Goal: Information Seeking & Learning: Learn about a topic

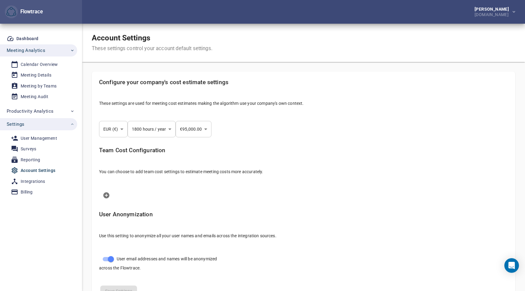
select select "***"
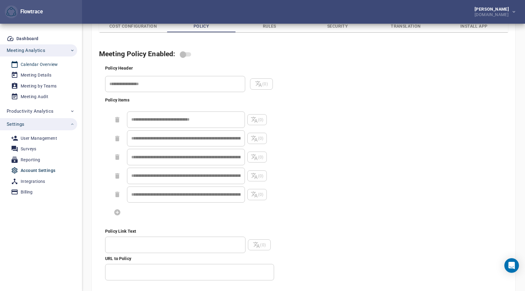
click at [48, 68] on link "Calendar Overview" at bounding box center [36, 65] width 72 height 10
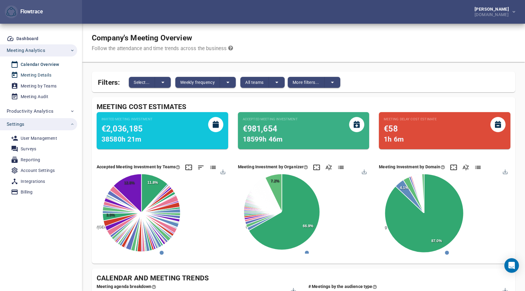
click at [25, 75] on div "Meeting Details" at bounding box center [36, 75] width 31 height 8
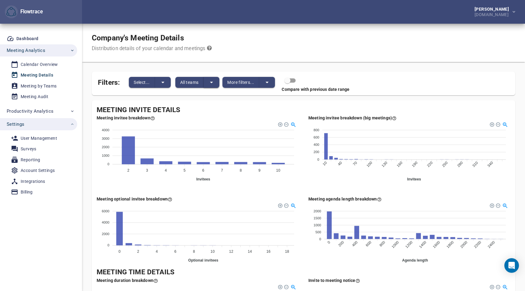
click at [210, 83] on icon "split button" at bounding box center [211, 82] width 7 height 7
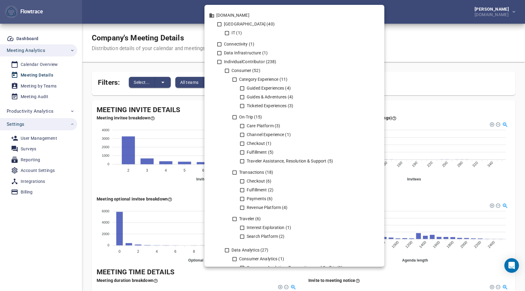
click at [174, 63] on div at bounding box center [262, 145] width 525 height 291
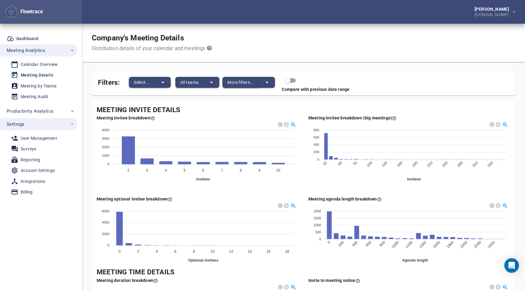
click at [256, 83] on button "More filters..." at bounding box center [240, 82] width 37 height 11
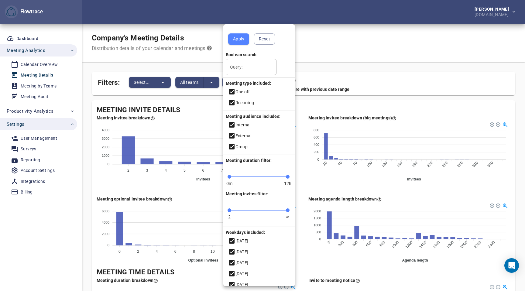
click at [343, 54] on div at bounding box center [262, 145] width 525 height 291
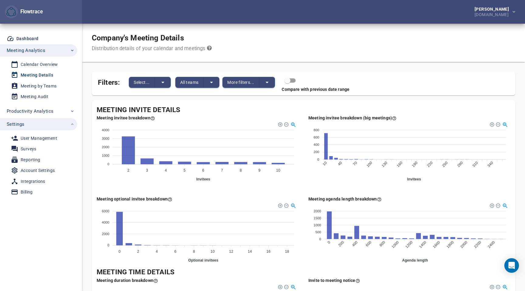
click at [302, 188] on div "Meeting invitee breakdown 4000 4000 3000 3000 2000 2000 1000 1000 0 0 2 2 3 3 4…" at bounding box center [198, 150] width 212 height 81
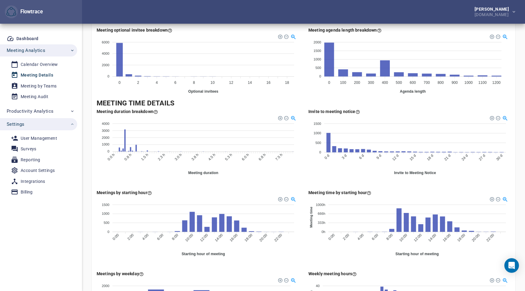
scroll to position [170, 0]
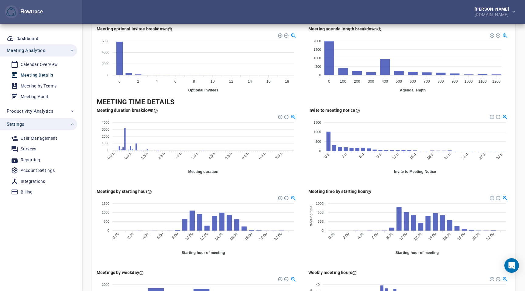
click at [257, 216] on foreignobject at bounding box center [198, 224] width 202 height 61
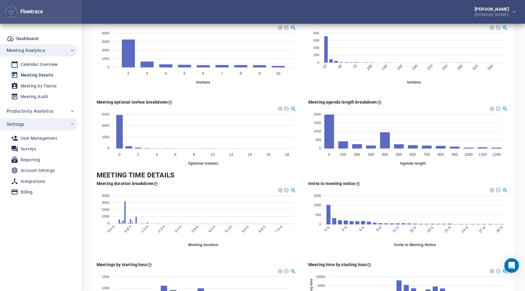
scroll to position [5, 0]
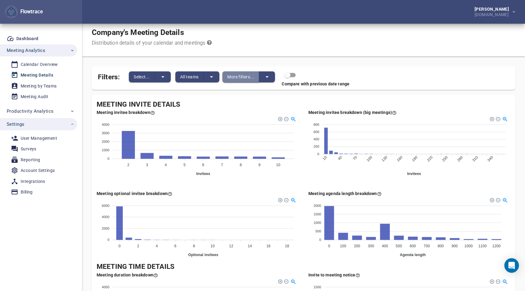
click at [244, 78] on span "More filters..." at bounding box center [240, 76] width 27 height 7
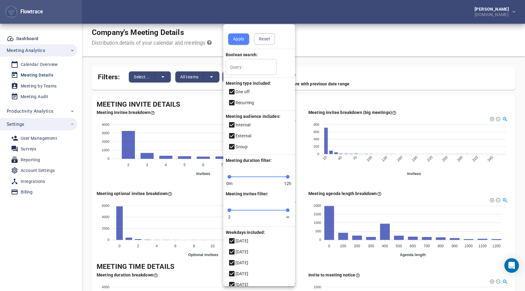
click at [231, 95] on icon at bounding box center [231, 91] width 7 height 7
click at [327, 44] on div at bounding box center [262, 145] width 525 height 291
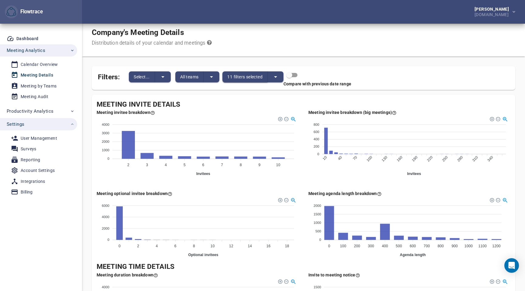
click at [255, 76] on span "11 filters selected" at bounding box center [244, 76] width 35 height 7
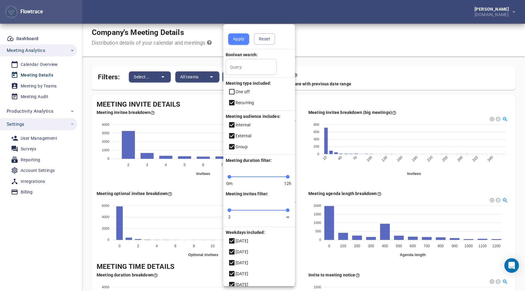
scroll to position [28, 0]
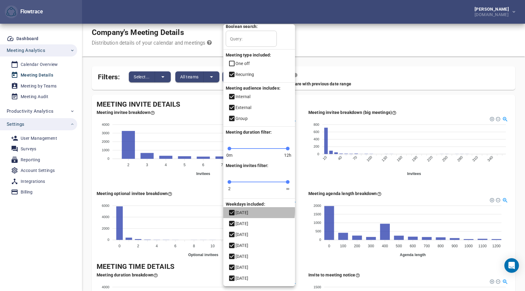
click at [232, 210] on icon at bounding box center [231, 212] width 5 height 5
click at [232, 223] on icon at bounding box center [231, 223] width 5 height 5
click at [233, 214] on icon at bounding box center [231, 212] width 7 height 7
click at [232, 222] on icon at bounding box center [231, 223] width 7 height 7
click at [314, 38] on div at bounding box center [262, 145] width 525 height 291
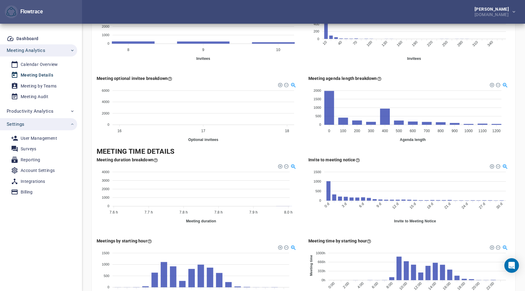
scroll to position [0, 0]
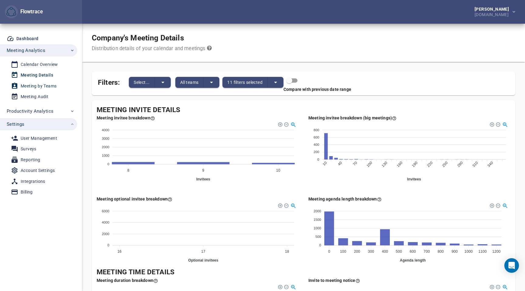
click at [45, 84] on div "Meeting by Teams" at bounding box center [39, 86] width 36 height 8
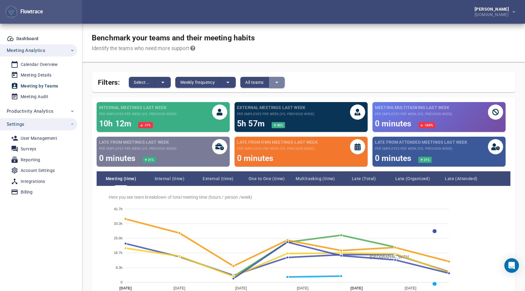
click at [280, 82] on icon "split button" at bounding box center [276, 82] width 7 height 7
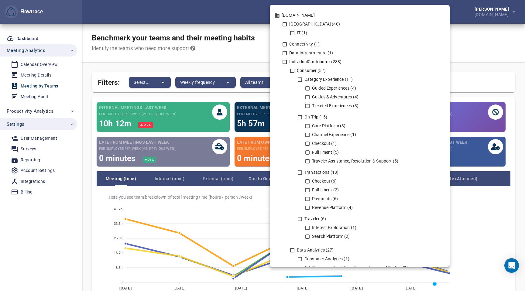
click at [249, 65] on div at bounding box center [262, 145] width 525 height 291
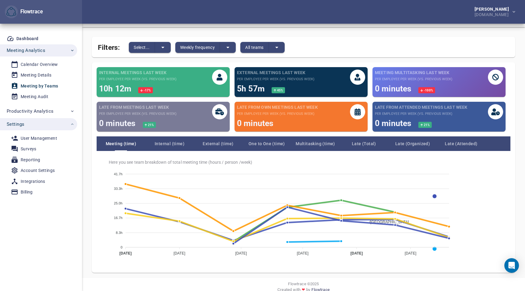
scroll to position [36, 0]
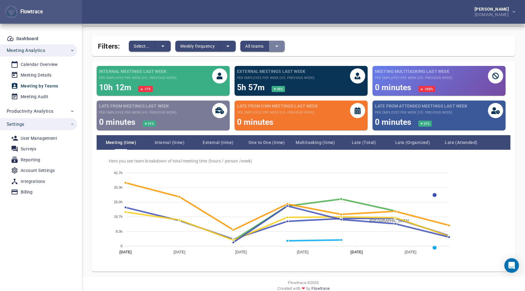
click at [277, 42] on button "split button" at bounding box center [277, 46] width 16 height 11
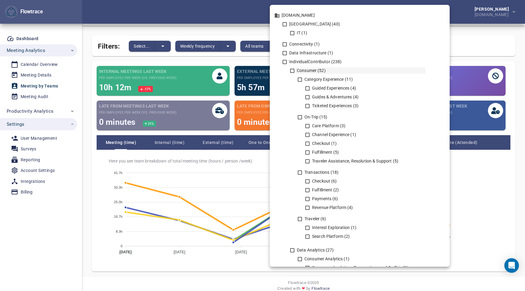
click at [292, 70] on icon at bounding box center [291, 70] width 5 height 5
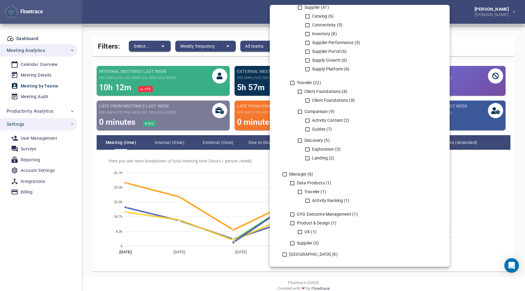
scroll to position [944, 0]
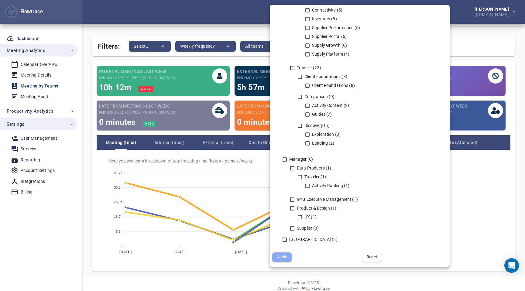
click at [283, 259] on span "Apply" at bounding box center [281, 257] width 11 height 7
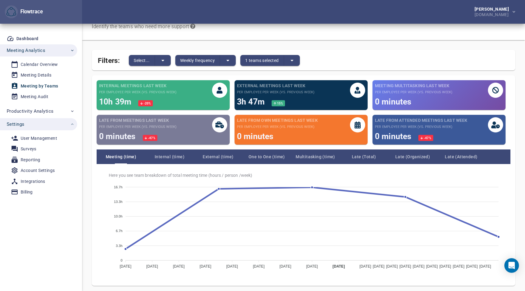
scroll to position [0, 0]
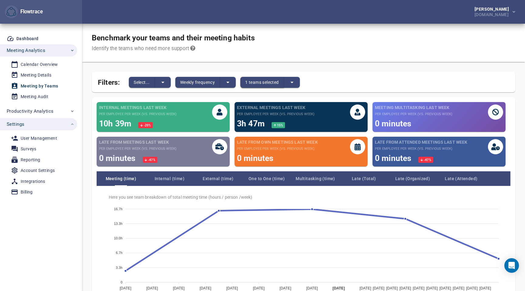
click at [268, 83] on span "1 teams selected" at bounding box center [261, 82] width 33 height 7
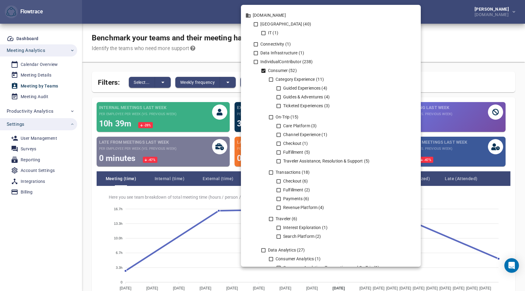
click at [265, 70] on icon at bounding box center [263, 71] width 4 height 4
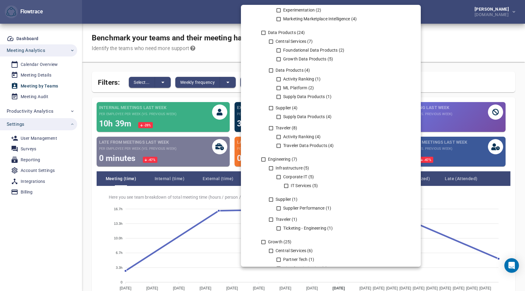
scroll to position [447, 0]
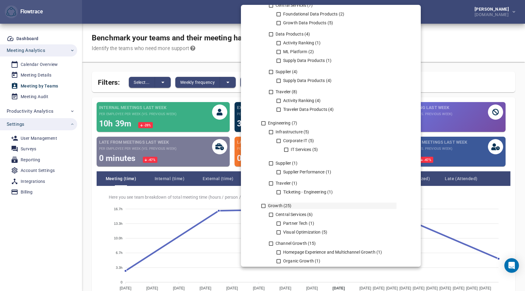
click at [261, 206] on icon at bounding box center [263, 205] width 5 height 5
click at [442, 68] on div at bounding box center [262, 145] width 525 height 291
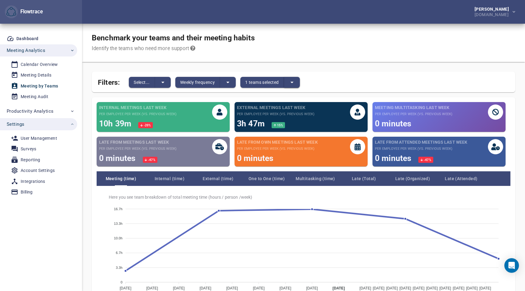
click at [285, 84] on button "split button" at bounding box center [292, 82] width 16 height 11
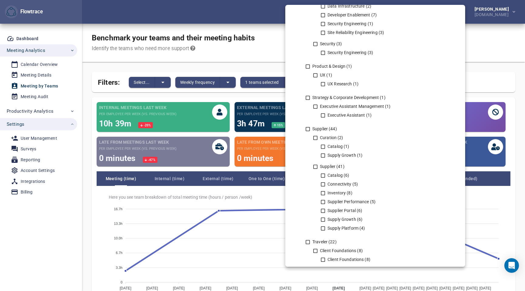
scroll to position [944, 0]
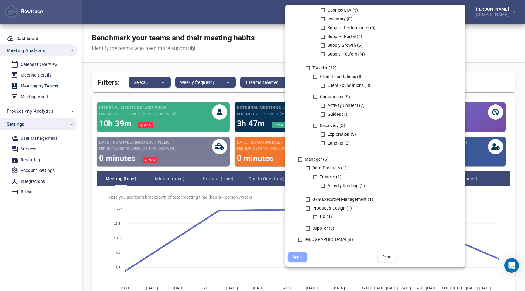
click at [299, 258] on span "Apply" at bounding box center [297, 257] width 11 height 7
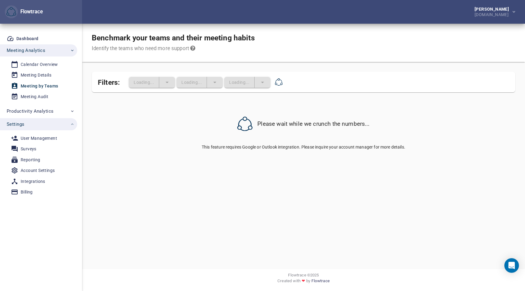
click at [395, 77] on div "Filters: Loading... Loading... Loading..." at bounding box center [303, 82] width 423 height 21
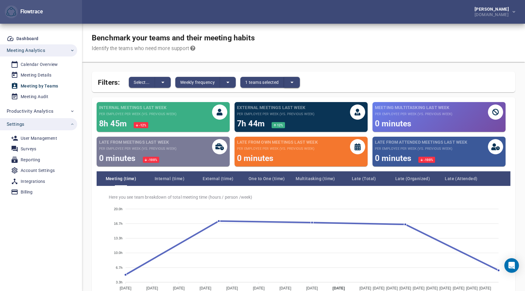
click at [293, 82] on icon "split button" at bounding box center [291, 83] width 3 height 2
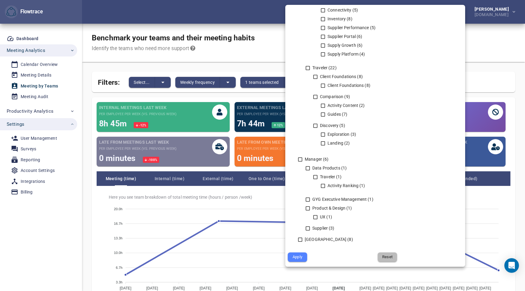
click at [387, 255] on span "Reset" at bounding box center [387, 257] width 11 height 7
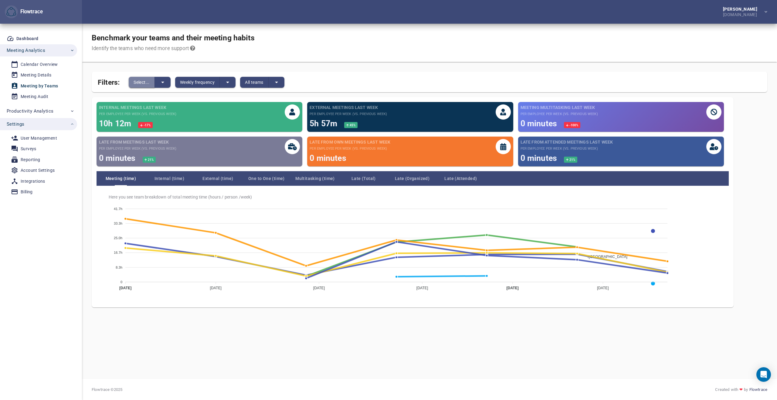
click at [154, 82] on button "Select..." at bounding box center [142, 82] width 26 height 11
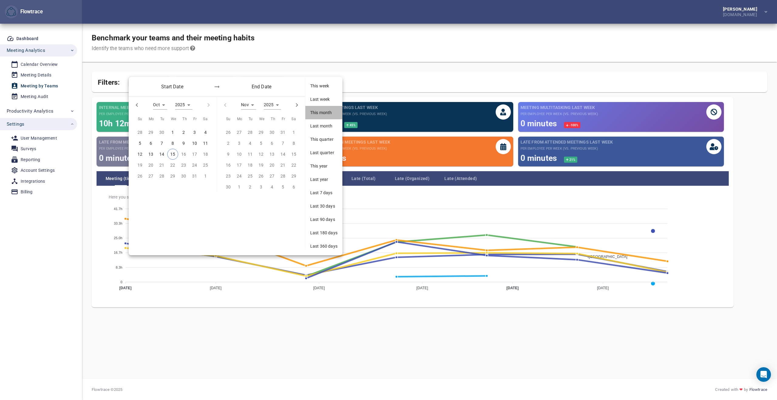
click at [316, 112] on span "This month" at bounding box center [323, 113] width 27 height 6
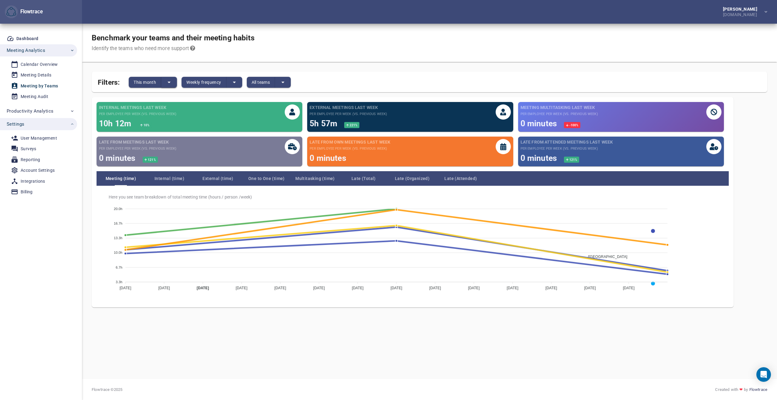
click at [167, 82] on icon "split button" at bounding box center [169, 82] width 7 height 7
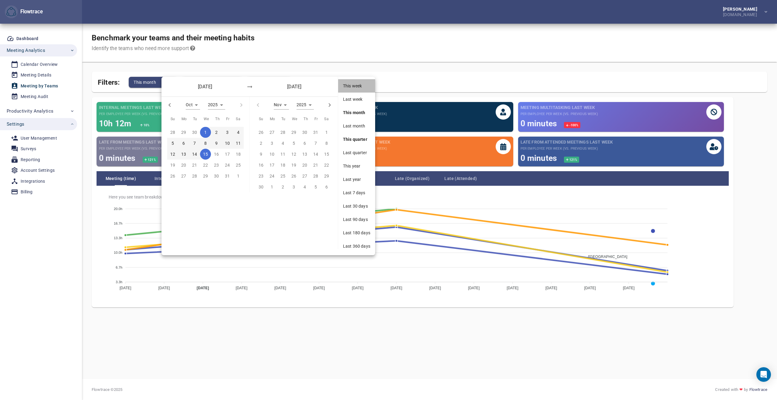
click at [347, 91] on div "This week" at bounding box center [356, 85] width 37 height 13
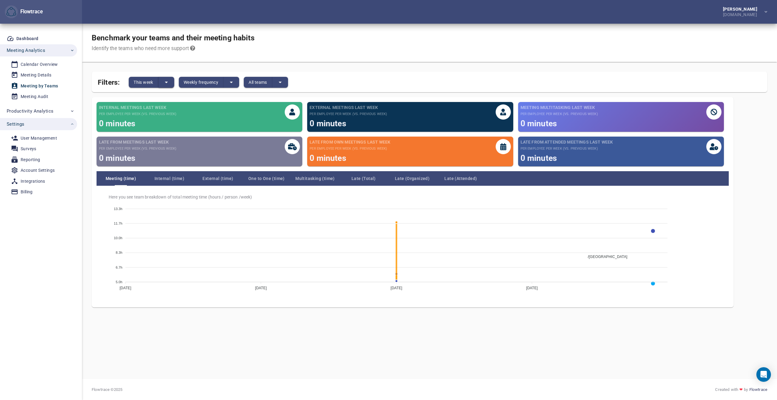
click at [167, 81] on icon "split button" at bounding box center [166, 82] width 7 height 7
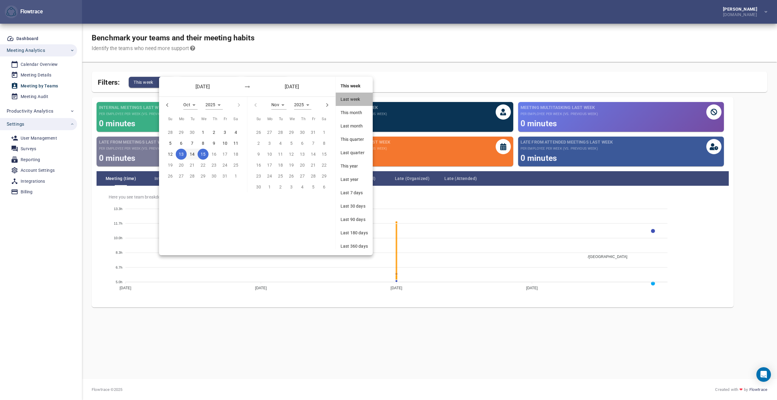
click at [350, 102] on div "Last week" at bounding box center [354, 99] width 37 height 13
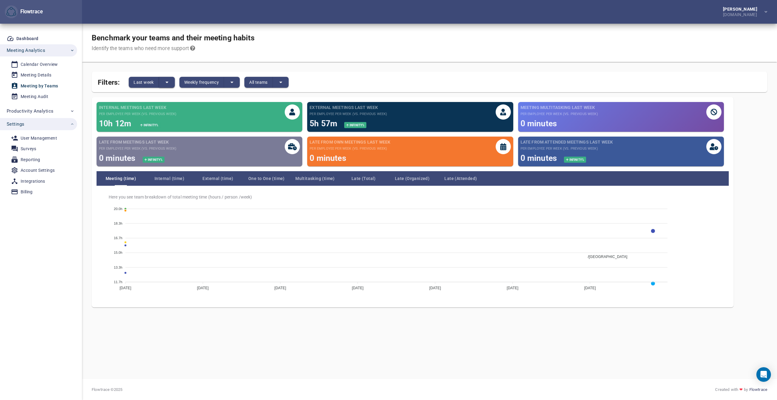
click at [165, 79] on icon "split button" at bounding box center [166, 82] width 7 height 7
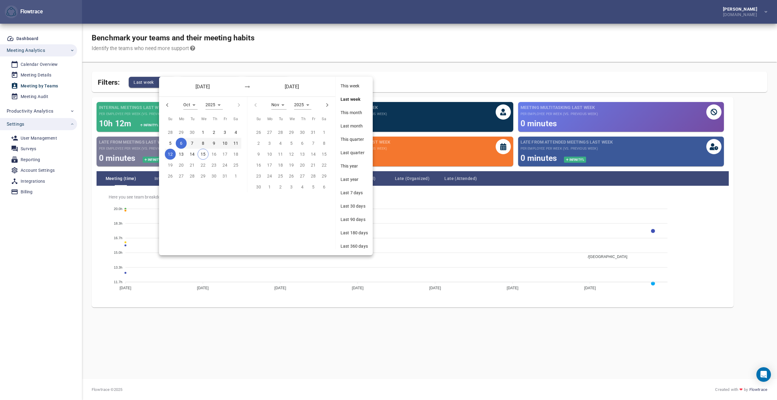
click at [344, 127] on span "Last month" at bounding box center [354, 126] width 27 height 6
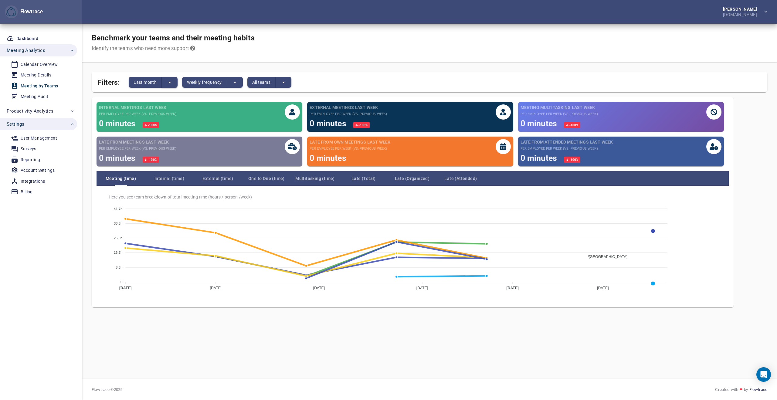
click at [171, 80] on icon "split button" at bounding box center [169, 82] width 7 height 7
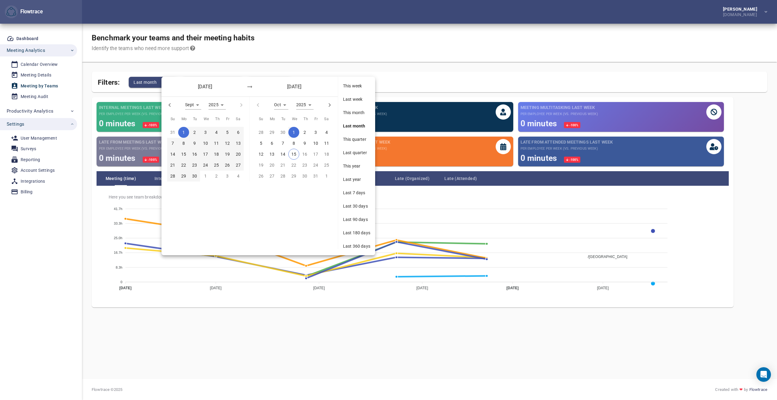
click at [352, 101] on span "Last week" at bounding box center [356, 99] width 27 height 6
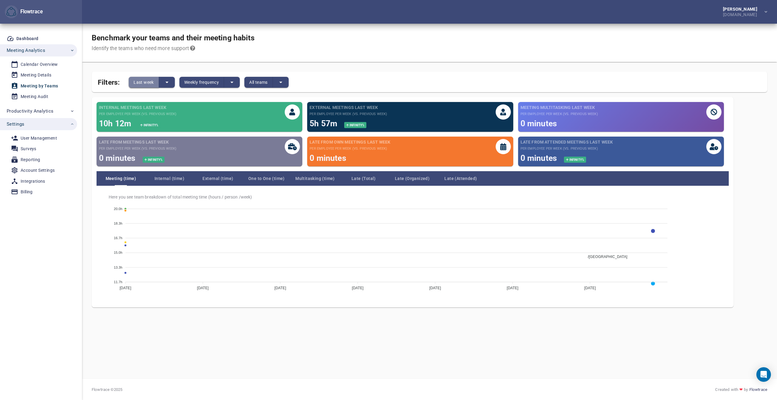
click at [158, 80] on button "Last week" at bounding box center [144, 82] width 30 height 11
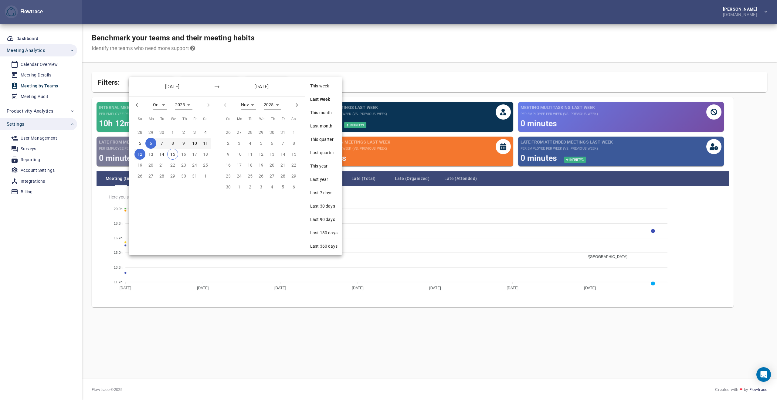
click at [150, 131] on div "29" at bounding box center [150, 132] width 11 height 11
click at [138, 105] on icon "button" at bounding box center [136, 104] width 7 height 7
click at [208, 105] on icon "button" at bounding box center [208, 104] width 7 height 7
type input "*"
click at [180, 87] on h6 "[DATE]" at bounding box center [172, 87] width 45 height 8
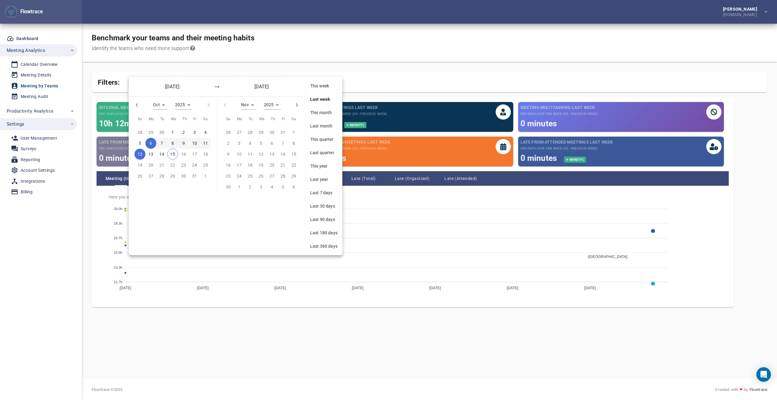
click at [172, 86] on h6 "[DATE]" at bounding box center [172, 87] width 45 height 8
click at [152, 131] on div "29" at bounding box center [150, 132] width 11 height 11
click at [205, 134] on p "4" at bounding box center [205, 132] width 2 height 7
click at [152, 142] on span "6" at bounding box center [150, 143] width 11 height 7
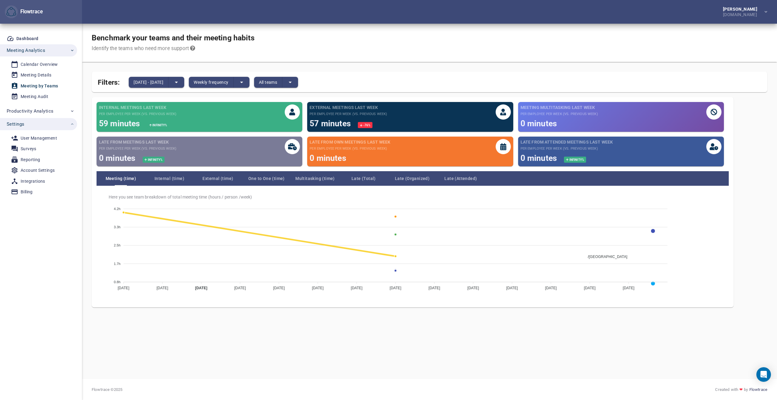
click at [171, 89] on div "Filters: [DATE] - [DATE] Weekly frequency All teams" at bounding box center [430, 82] width 676 height 21
click at [163, 83] on span "[DATE] - [DATE]" at bounding box center [149, 82] width 30 height 7
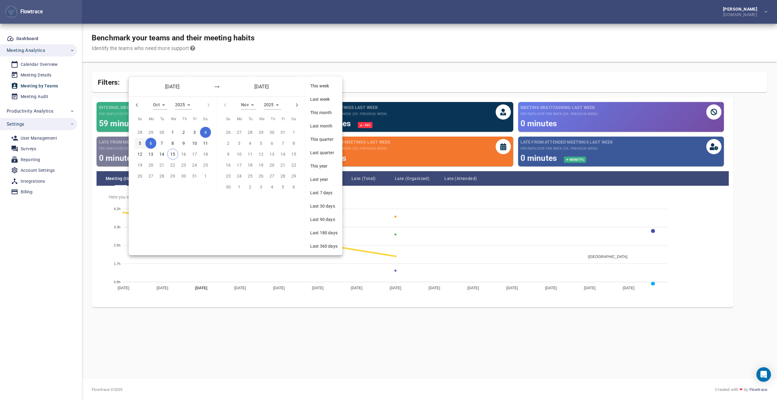
click at [137, 104] on icon "button" at bounding box center [136, 104] width 7 height 7
type input "*"
click at [162, 166] on p "23" at bounding box center [161, 165] width 5 height 7
click at [162, 174] on p "30" at bounding box center [161, 176] width 5 height 7
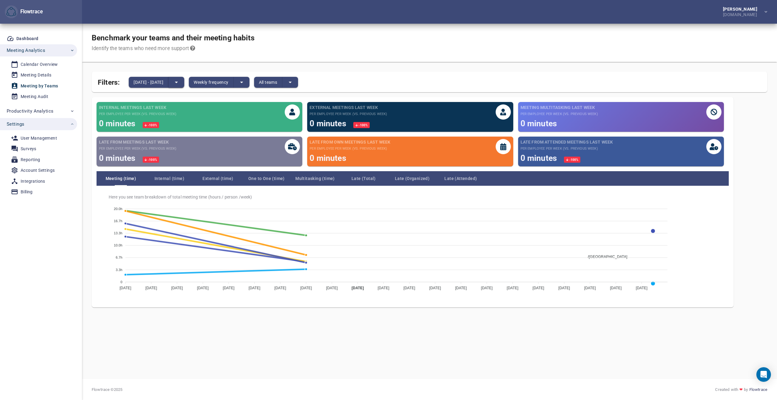
click at [180, 81] on icon "split button" at bounding box center [176, 82] width 7 height 7
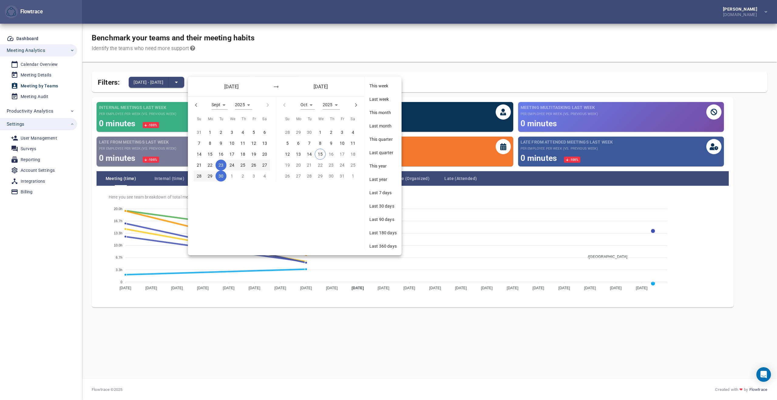
click at [376, 104] on div "Last week" at bounding box center [383, 99] width 37 height 13
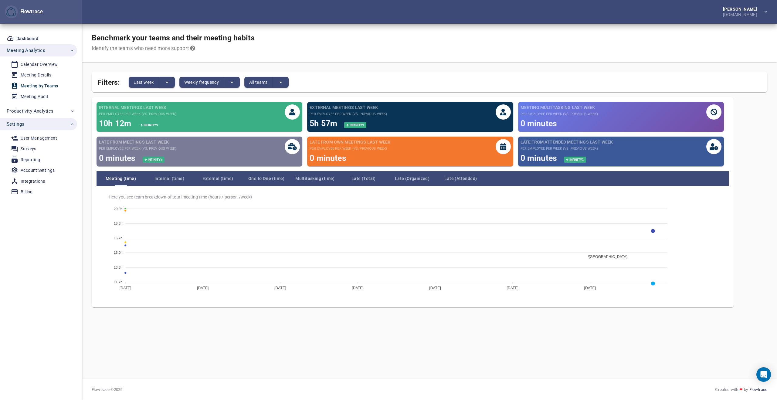
click at [162, 82] on button "split button" at bounding box center [167, 82] width 16 height 11
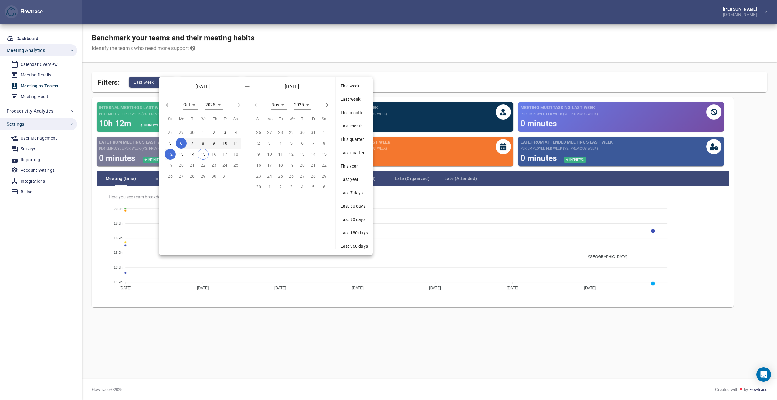
click at [433, 87] on div at bounding box center [388, 200] width 777 height 400
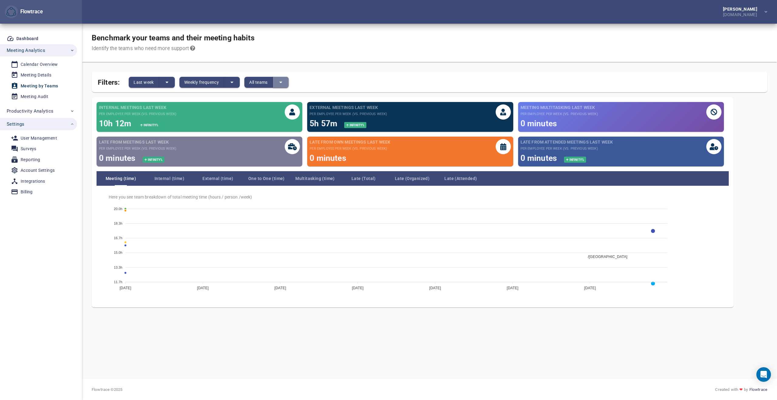
click at [279, 85] on icon "split button" at bounding box center [280, 82] width 7 height 7
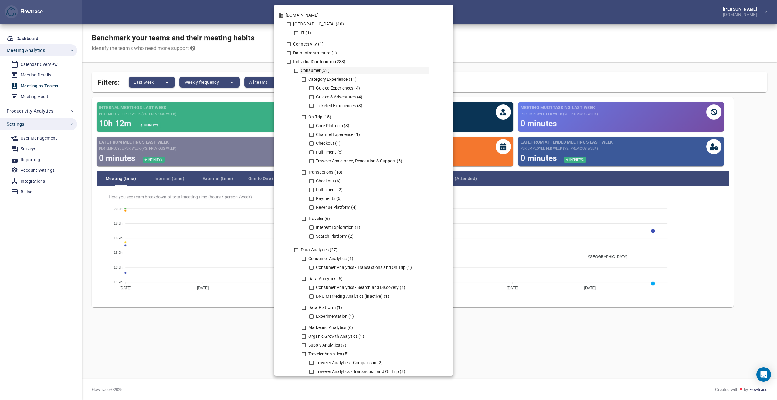
click at [296, 71] on icon at bounding box center [296, 70] width 5 height 5
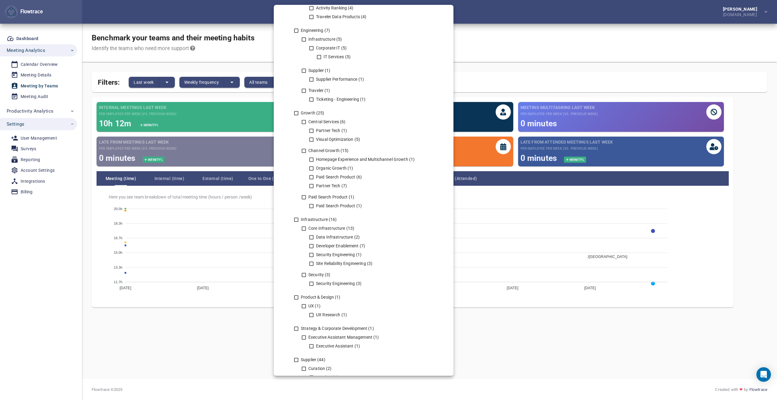
scroll to position [835, 0]
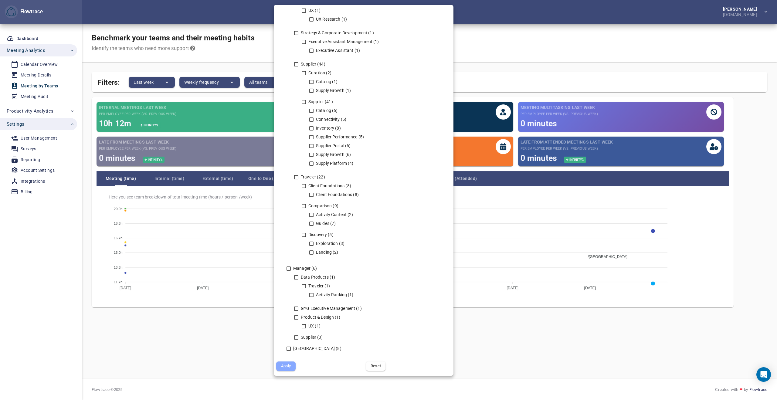
click at [285, 291] on span "Apply" at bounding box center [286, 366] width 11 height 7
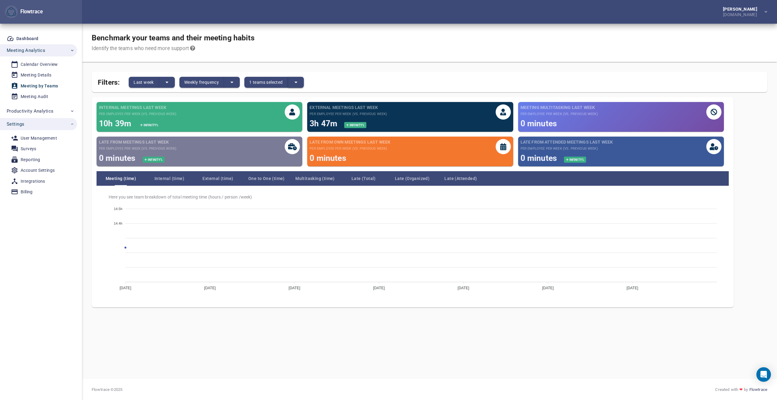
click at [297, 86] on button "split button" at bounding box center [296, 82] width 16 height 11
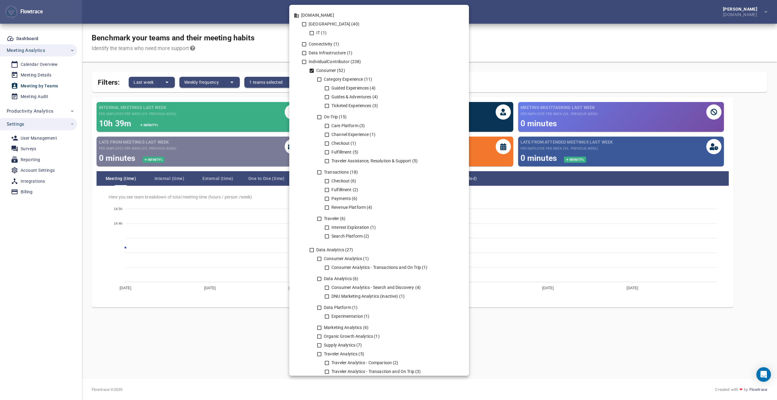
click at [312, 73] on icon at bounding box center [311, 70] width 5 height 5
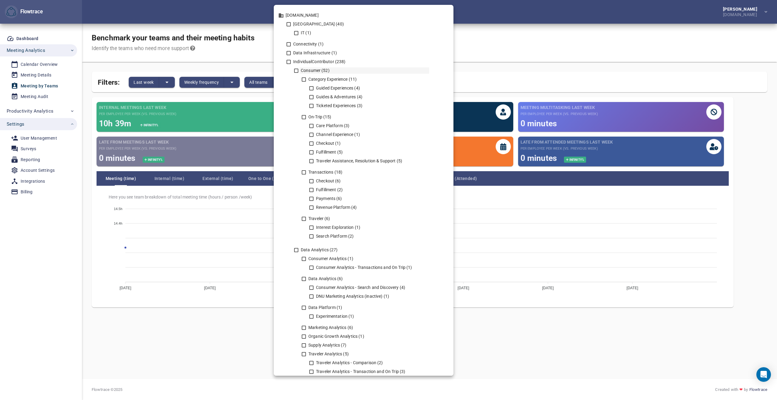
click at [309, 71] on div "Consumer (52)" at bounding box center [365, 70] width 130 height 6
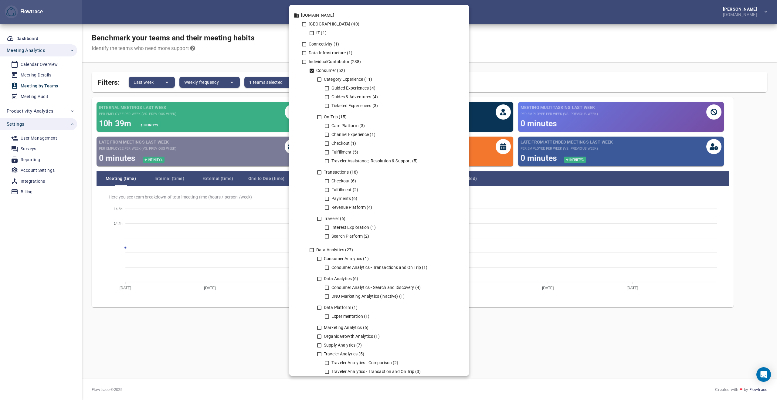
click at [313, 71] on icon at bounding box center [312, 71] width 4 height 4
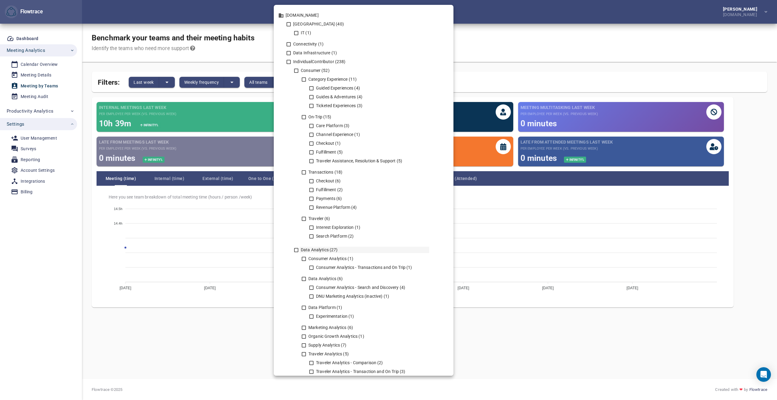
click at [295, 249] on icon at bounding box center [296, 250] width 5 height 5
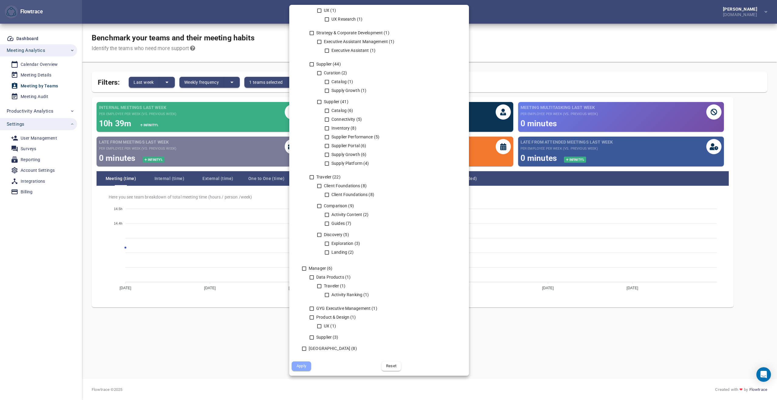
click at [306, 291] on span "Apply" at bounding box center [301, 366] width 11 height 7
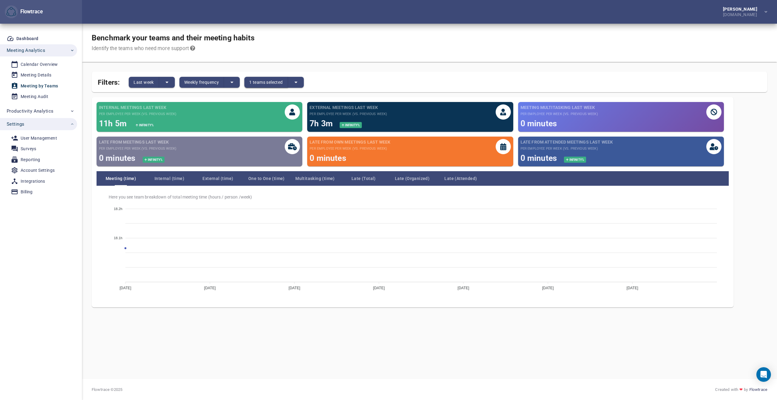
click at [276, 84] on span "1 teams selected" at bounding box center [265, 82] width 33 height 7
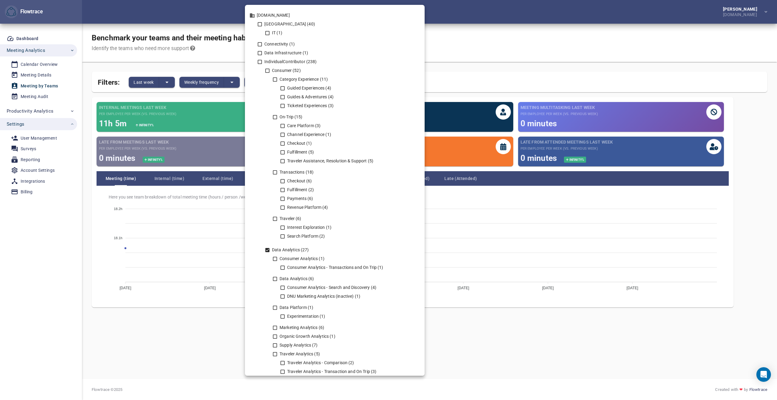
click at [268, 250] on icon at bounding box center [267, 250] width 5 height 5
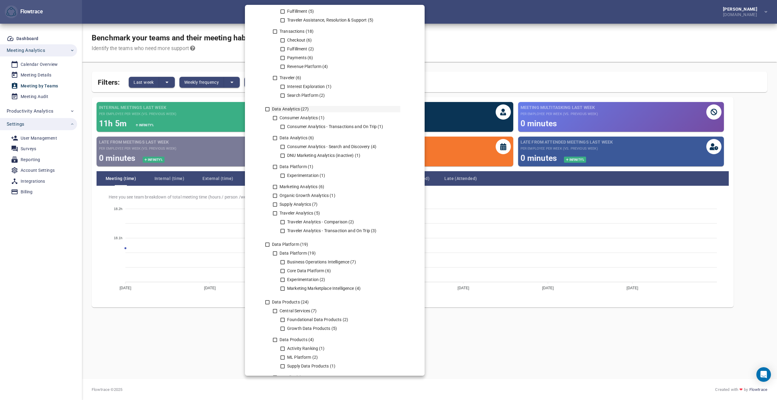
scroll to position [144, 0]
click at [268, 241] on icon at bounding box center [267, 241] width 5 height 5
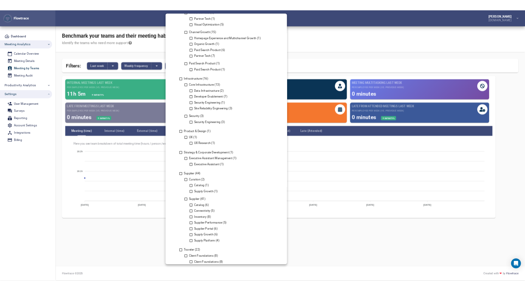
scroll to position [835, 0]
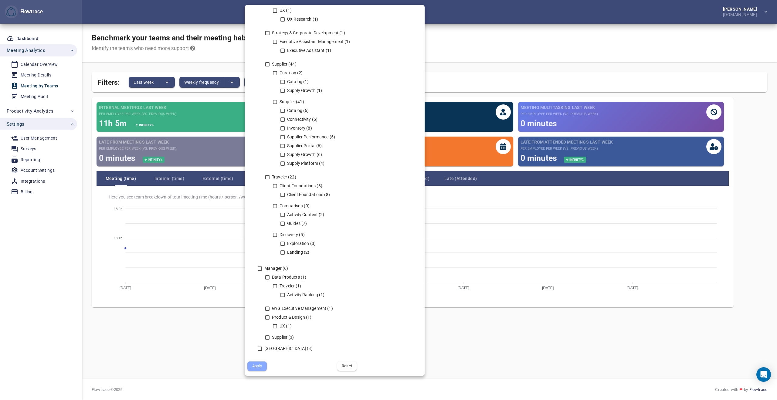
click at [258, 291] on span "Apply" at bounding box center [257, 366] width 11 height 7
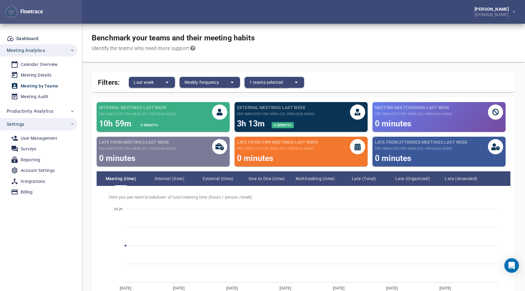
click at [282, 80] on span "1 teams selected" at bounding box center [265, 82] width 33 height 7
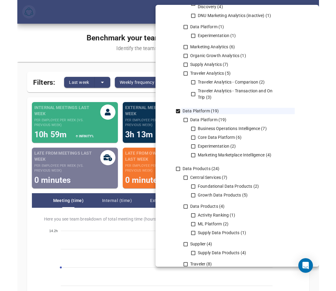
scroll to position [284, 0]
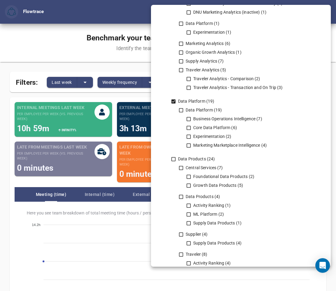
click at [174, 102] on icon at bounding box center [173, 101] width 4 height 4
click at [174, 160] on icon at bounding box center [173, 158] width 5 height 5
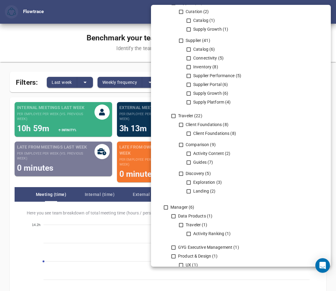
scroll to position [944, 0]
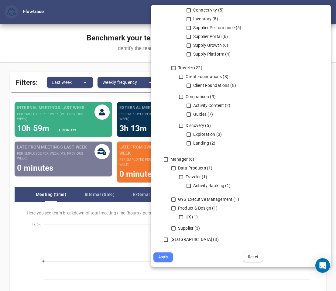
click at [160, 258] on span "Apply" at bounding box center [163, 257] width 11 height 7
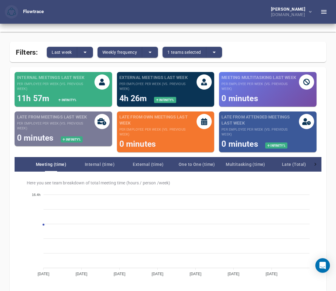
scroll to position [0, 0]
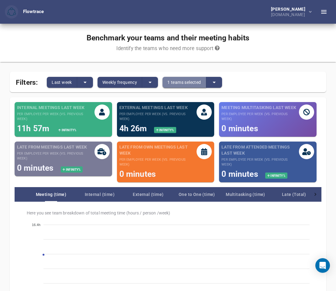
click at [193, 80] on span "1 teams selected" at bounding box center [183, 82] width 33 height 7
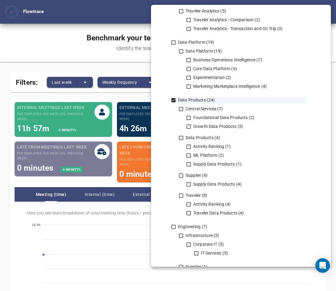
scroll to position [355, 0]
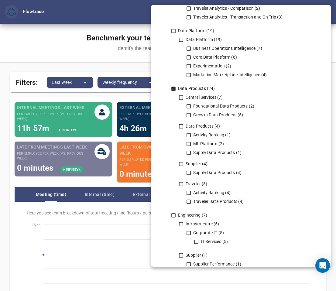
click at [174, 88] on icon at bounding box center [173, 88] width 5 height 5
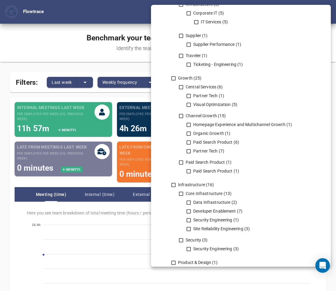
scroll to position [575, 0]
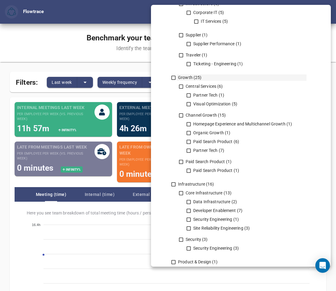
click at [173, 79] on icon at bounding box center [173, 77] width 5 height 5
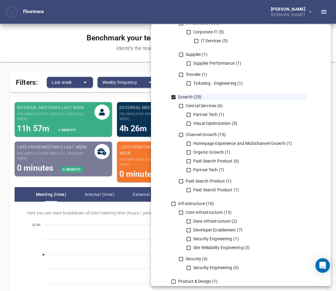
scroll to position [944, 0]
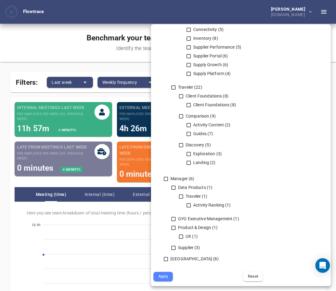
click at [160, 273] on span "Apply" at bounding box center [163, 276] width 11 height 7
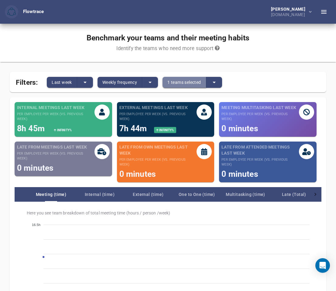
click at [191, 84] on span "1 teams selected" at bounding box center [183, 82] width 33 height 7
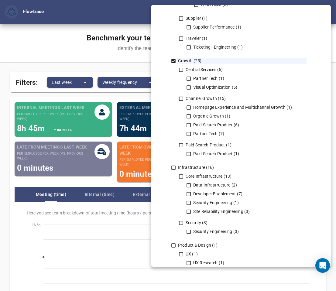
scroll to position [594, 0]
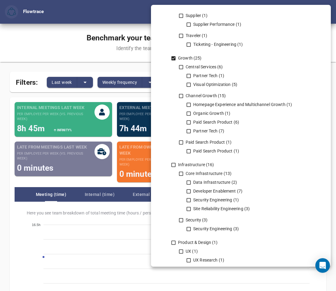
click at [174, 56] on icon at bounding box center [173, 58] width 5 height 5
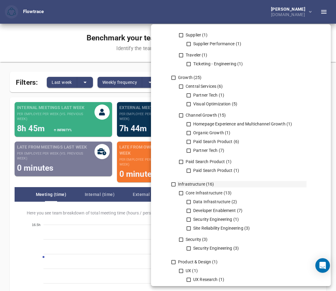
click at [173, 185] on icon at bounding box center [173, 184] width 5 height 5
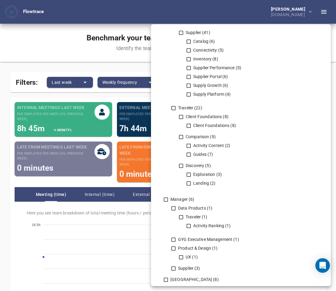
scroll to position [944, 0]
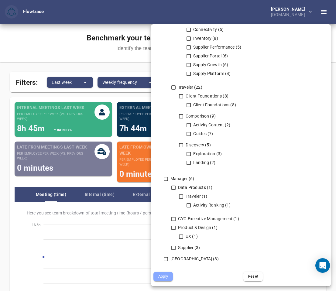
click at [163, 278] on span "Apply" at bounding box center [163, 276] width 11 height 7
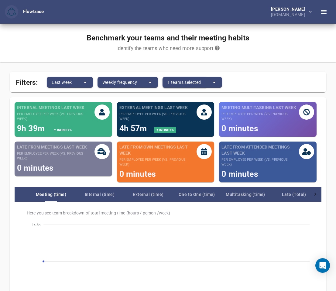
click at [176, 79] on span "1 teams selected" at bounding box center [183, 82] width 33 height 7
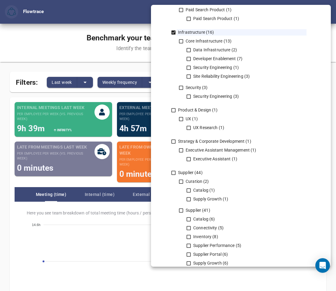
scroll to position [711, 0]
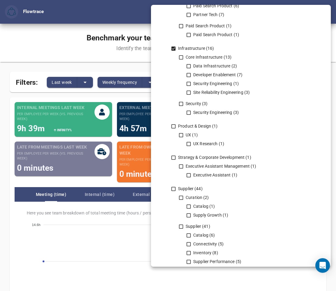
click at [174, 48] on icon at bounding box center [173, 48] width 5 height 5
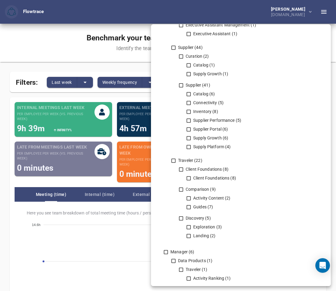
scroll to position [872, 0]
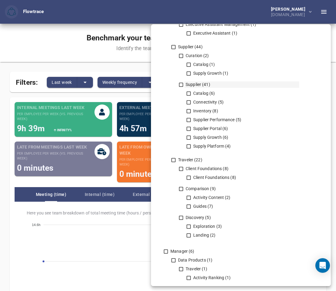
click at [180, 82] on icon at bounding box center [180, 84] width 5 height 5
click at [181, 86] on icon at bounding box center [181, 85] width 4 height 4
click at [181, 86] on icon at bounding box center [180, 84] width 5 height 5
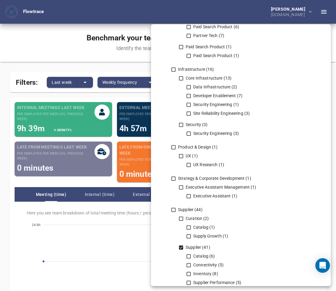
scroll to position [944, 0]
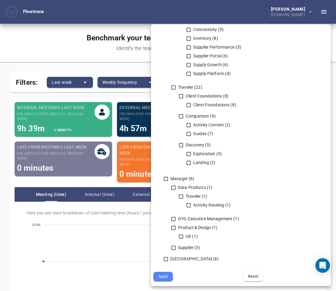
click at [162, 277] on span "Apply" at bounding box center [163, 276] width 11 height 7
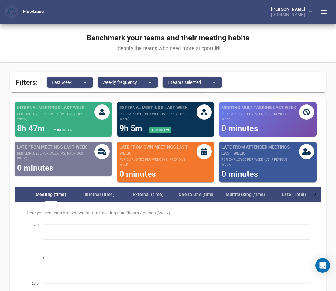
click at [202, 77] on button "1 teams selected" at bounding box center [183, 82] width 43 height 11
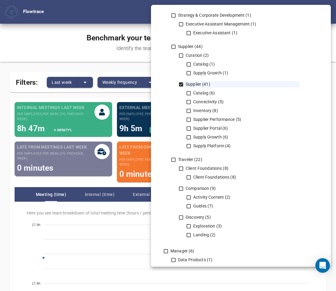
scroll to position [856, 0]
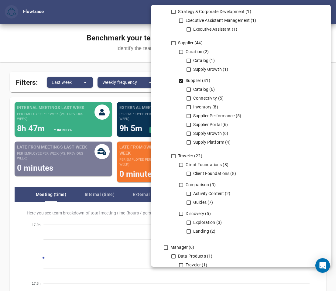
click at [179, 81] on icon at bounding box center [181, 81] width 4 height 4
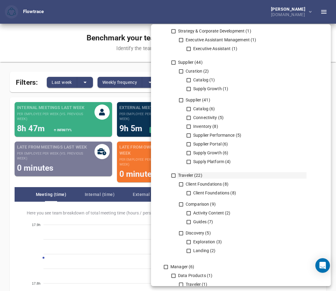
click at [171, 174] on icon at bounding box center [173, 175] width 4 height 4
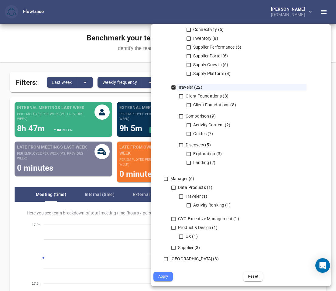
click at [163, 277] on span "Apply" at bounding box center [163, 276] width 11 height 7
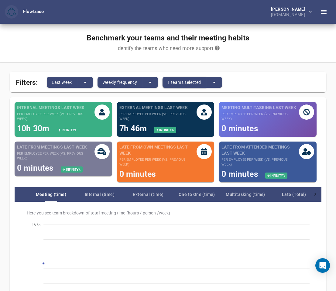
click at [180, 84] on span "1 teams selected" at bounding box center [183, 82] width 33 height 7
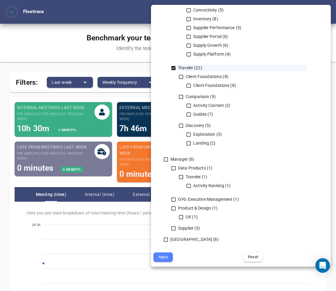
click at [252, 255] on span "Reset" at bounding box center [253, 257] width 11 height 7
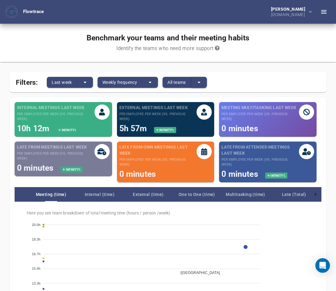
click at [200, 81] on icon "split button" at bounding box center [198, 82] width 7 height 7
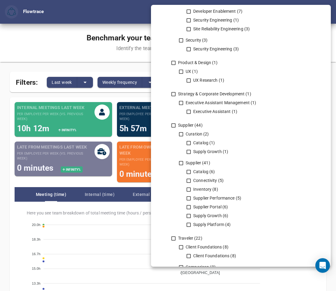
scroll to position [777, 0]
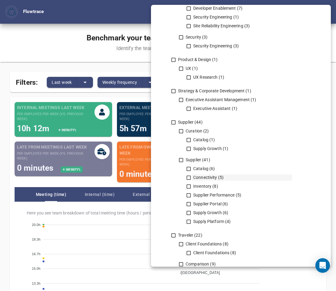
click at [188, 178] on icon at bounding box center [188, 177] width 5 height 5
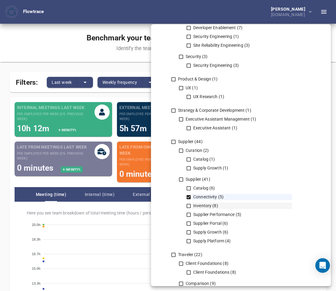
click at [188, 205] on icon at bounding box center [188, 205] width 5 height 5
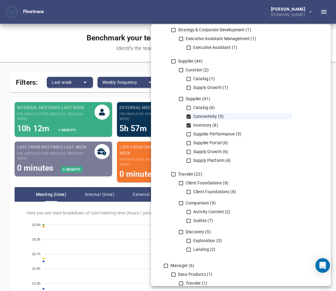
scroll to position [944, 0]
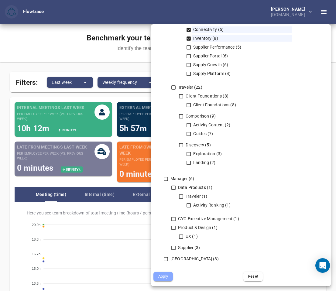
click at [163, 276] on span "Apply" at bounding box center [163, 276] width 11 height 7
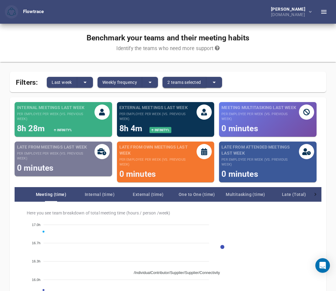
click at [177, 83] on span "2 teams selected" at bounding box center [183, 82] width 33 height 7
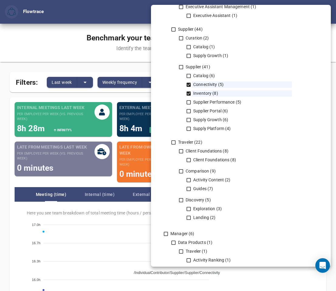
scroll to position [794, 0]
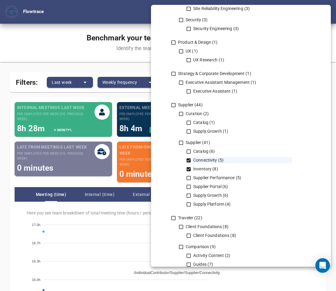
click at [188, 168] on icon at bounding box center [188, 169] width 4 height 4
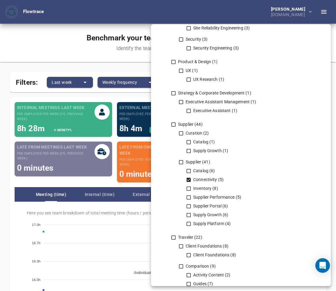
click at [188, 179] on icon at bounding box center [188, 180] width 4 height 4
click at [188, 170] on icon at bounding box center [188, 170] width 5 height 5
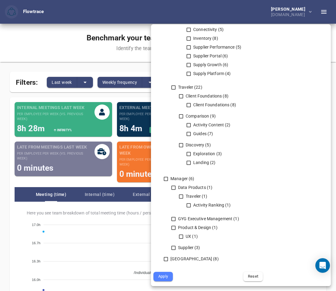
click at [165, 279] on span "Apply" at bounding box center [163, 276] width 11 height 7
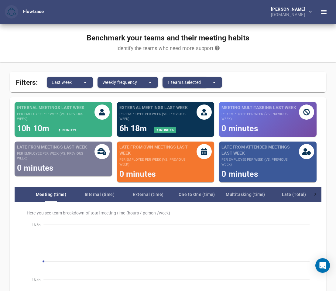
click at [182, 84] on span "1 teams selected" at bounding box center [183, 82] width 33 height 7
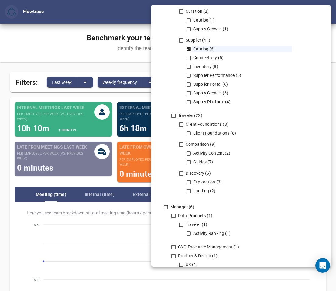
scroll to position [846, 0]
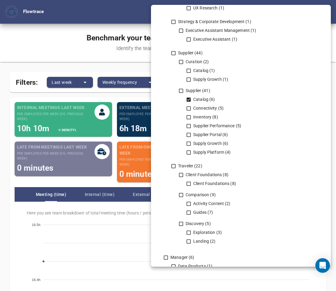
click at [187, 97] on icon at bounding box center [188, 99] width 5 height 5
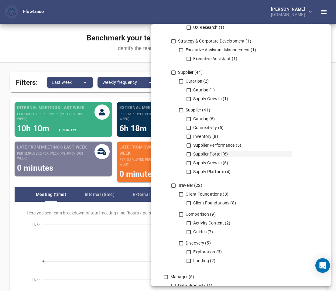
click at [188, 154] on icon at bounding box center [188, 154] width 5 height 5
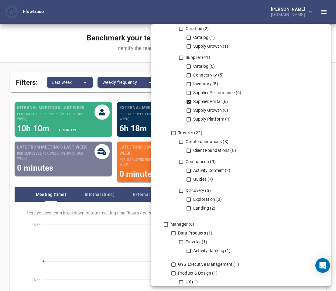
scroll to position [944, 0]
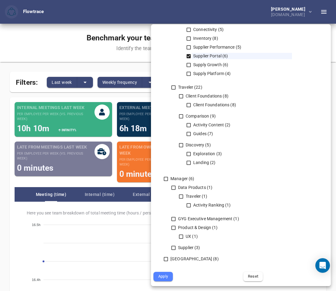
click at [162, 276] on span "Apply" at bounding box center [163, 276] width 11 height 7
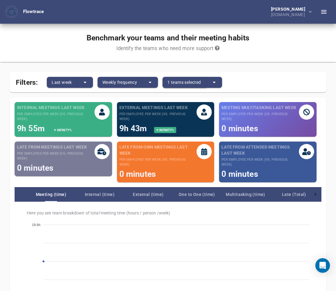
click at [186, 79] on span "1 teams selected" at bounding box center [183, 82] width 33 height 7
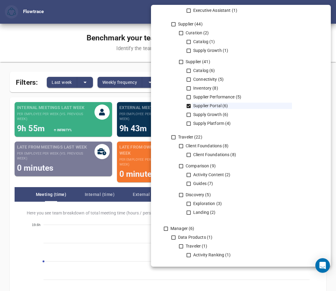
scroll to position [870, 0]
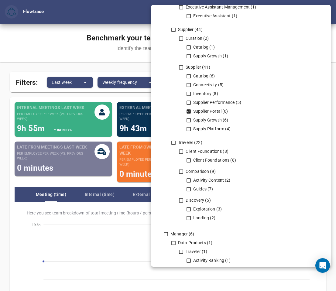
click at [186, 113] on icon at bounding box center [188, 111] width 5 height 5
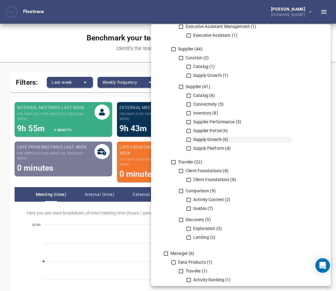
click at [188, 139] on icon at bounding box center [188, 139] width 5 height 5
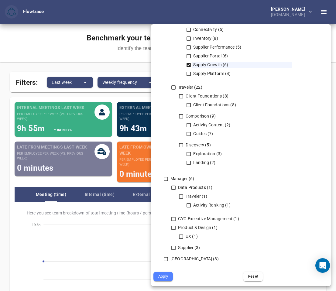
click at [167, 275] on span "Apply" at bounding box center [163, 276] width 11 height 7
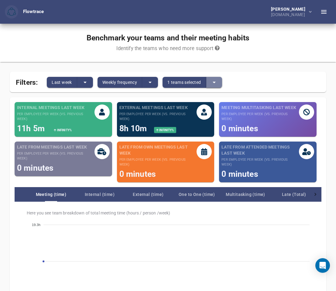
click at [217, 84] on icon "split button" at bounding box center [213, 82] width 7 height 7
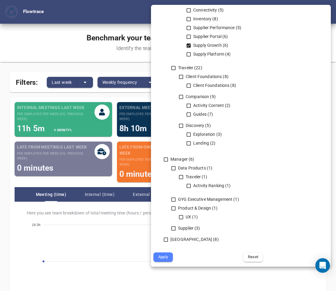
click at [189, 46] on icon at bounding box center [188, 45] width 4 height 4
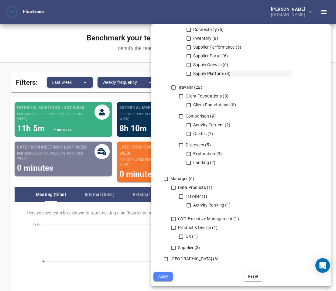
click at [189, 74] on icon at bounding box center [188, 73] width 5 height 5
click at [168, 277] on span "Apply" at bounding box center [163, 276] width 11 height 7
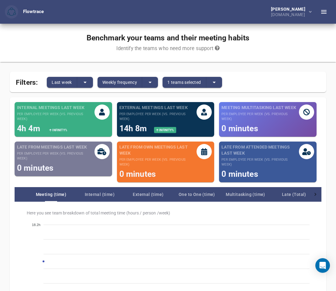
click at [174, 117] on small "per employee per week (vs. previous week)" at bounding box center [157, 117] width 77 height 10
click at [163, 115] on small "per employee per week (vs. previous week)" at bounding box center [157, 117] width 77 height 10
click at [18, 15] on link at bounding box center [11, 11] width 13 height 13
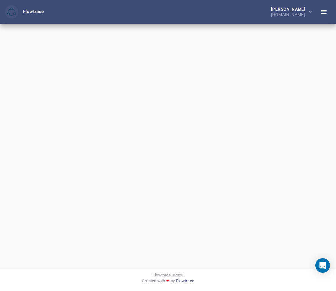
click at [18, 15] on link at bounding box center [11, 11] width 13 height 13
click at [323, 15] on icon "button" at bounding box center [323, 11] width 7 height 7
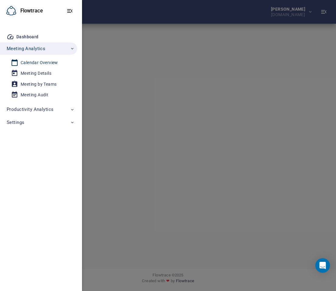
click at [31, 63] on div "Calendar Overview" at bounding box center [39, 63] width 37 height 8
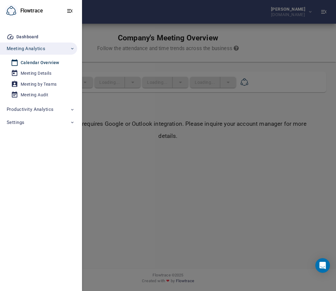
click at [166, 64] on div at bounding box center [168, 145] width 336 height 291
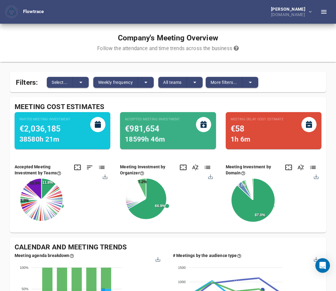
click at [196, 90] on div "Filters: Select... Weekly frequency All teams More filters..." at bounding box center [168, 82] width 316 height 21
click at [195, 81] on icon "split button" at bounding box center [194, 82] width 7 height 7
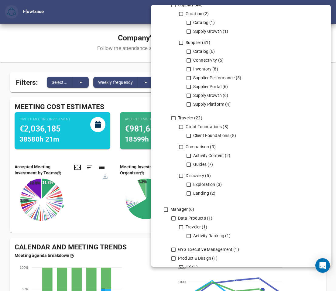
scroll to position [891, 0]
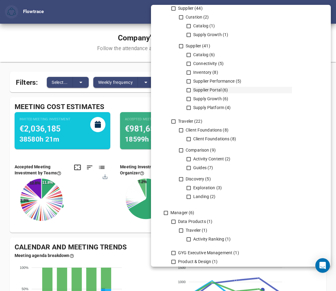
click at [189, 90] on icon at bounding box center [188, 89] width 5 height 5
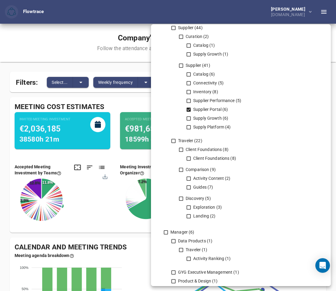
scroll to position [944, 0]
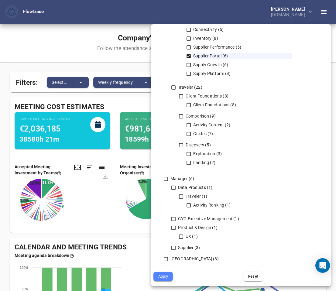
click at [163, 276] on span "Apply" at bounding box center [163, 276] width 11 height 7
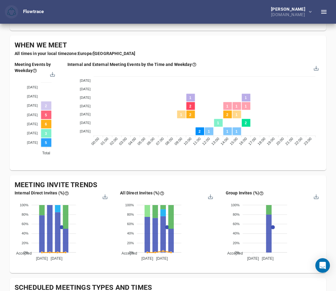
scroll to position [336, 0]
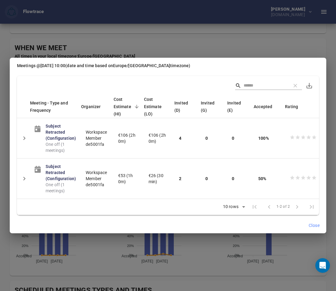
click at [316, 225] on span "Close" at bounding box center [314, 226] width 11 height 8
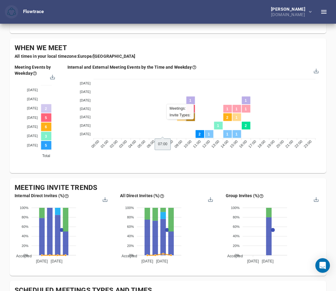
scroll to position [0, 0]
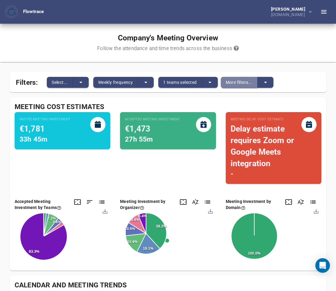
click at [243, 82] on span "More filters..." at bounding box center [239, 82] width 27 height 7
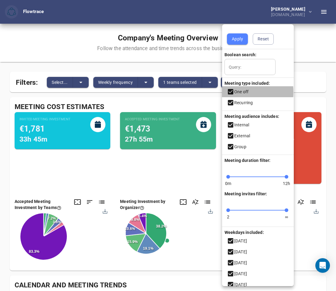
click at [232, 92] on icon at bounding box center [230, 91] width 5 height 5
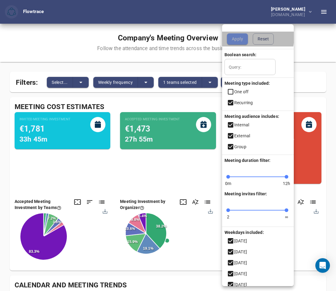
click at [238, 37] on span "Apply" at bounding box center [237, 39] width 11 height 8
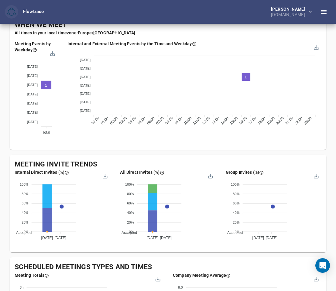
scroll to position [349, 0]
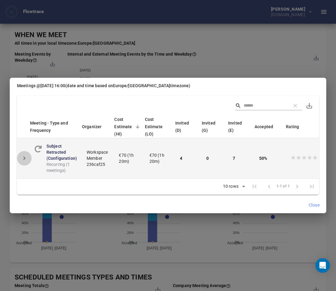
click at [27, 155] on icon "Detail panel visibility toggle" at bounding box center [24, 158] width 7 height 7
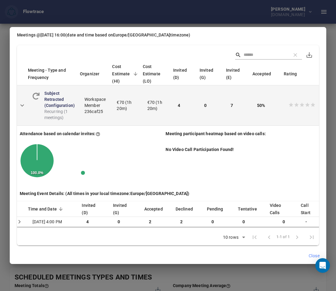
scroll to position [2, 0]
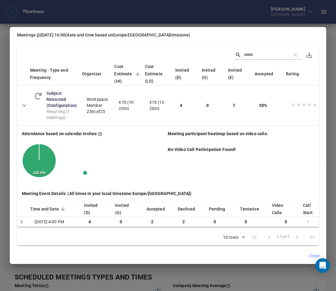
click at [334, 36] on div "Meetings @ [DATE] 16:00 (date and time based on [GEOGRAPHIC_DATA]/[GEOGRAPHIC_D…" at bounding box center [168, 145] width 336 height 291
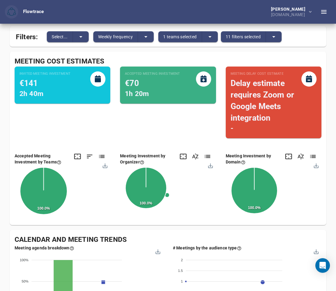
scroll to position [0, 0]
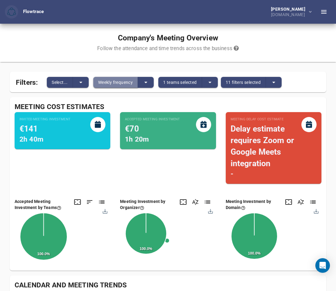
click at [125, 77] on button "Weekly frequency" at bounding box center [115, 82] width 45 height 11
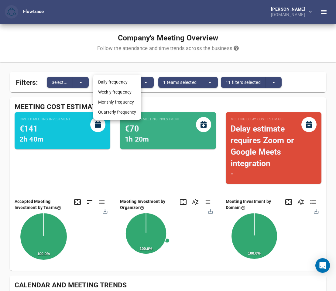
click at [78, 85] on div at bounding box center [168, 145] width 336 height 291
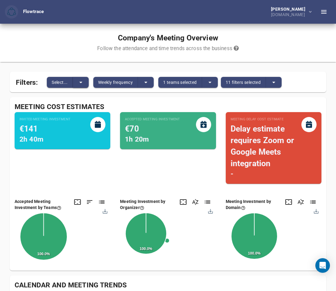
click at [78, 83] on icon "split button" at bounding box center [80, 82] width 7 height 7
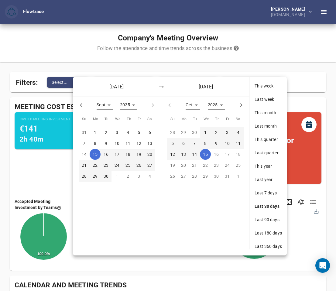
click at [53, 70] on div at bounding box center [168, 145] width 336 height 291
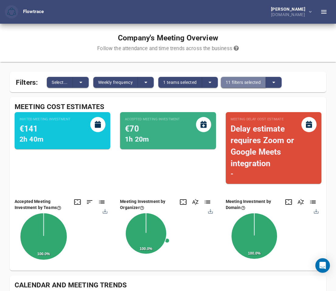
click at [241, 80] on span "11 filters selected" at bounding box center [243, 82] width 35 height 7
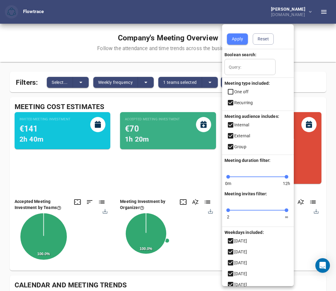
click at [241, 40] on span "Apply" at bounding box center [237, 39] width 11 height 8
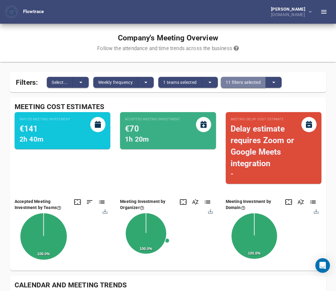
click at [240, 84] on span "11 filters selected" at bounding box center [243, 82] width 35 height 7
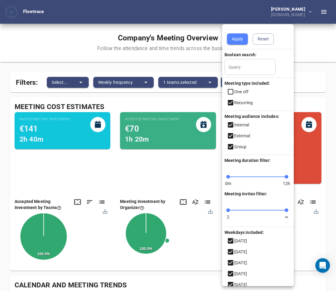
click at [231, 101] on icon at bounding box center [230, 102] width 5 height 5
click at [231, 93] on icon at bounding box center [230, 91] width 7 height 7
click at [237, 36] on span "Apply" at bounding box center [237, 39] width 11 height 8
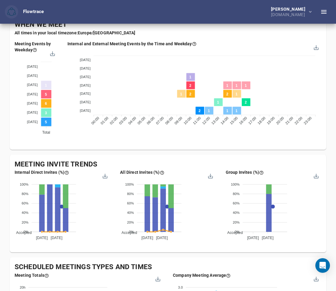
scroll to position [361, 0]
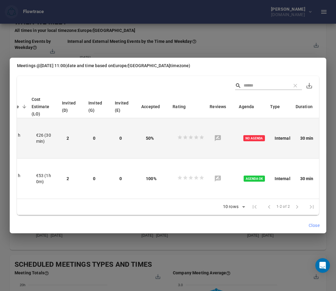
scroll to position [0, 0]
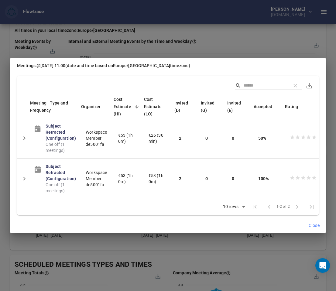
click at [199, 45] on div "Meetings @ [DATE] 11:00 (date and time based on [GEOGRAPHIC_DATA]/[GEOGRAPHIC_D…" at bounding box center [168, 145] width 336 height 291
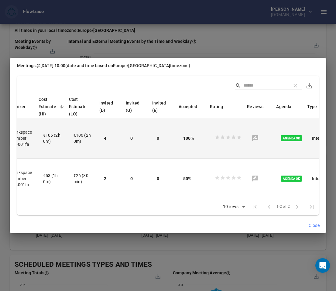
scroll to position [0, 112]
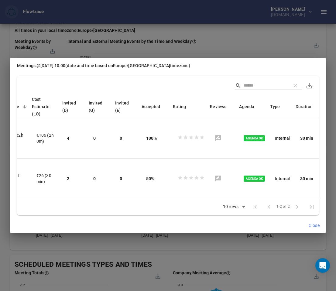
click at [328, 59] on div "Meetings @ [DATE] 10:00 (date and time based on [GEOGRAPHIC_DATA]/[GEOGRAPHIC_D…" at bounding box center [168, 145] width 336 height 291
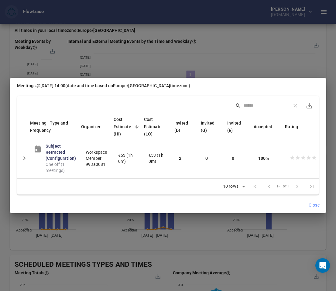
click at [329, 89] on div "Meetings @ [DATE] 14:00 (date and time based on [GEOGRAPHIC_DATA]/[GEOGRAPHIC_D…" at bounding box center [168, 145] width 336 height 291
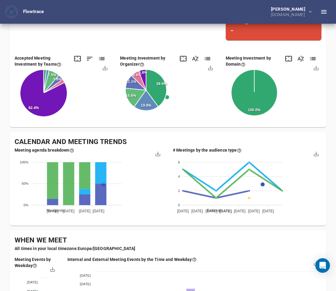
scroll to position [0, 0]
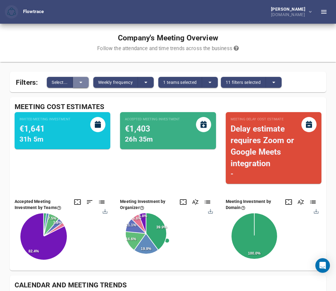
click at [75, 80] on button "split button" at bounding box center [81, 82] width 16 height 11
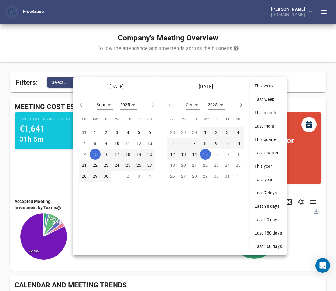
click at [260, 100] on span "Last week" at bounding box center [267, 99] width 27 height 6
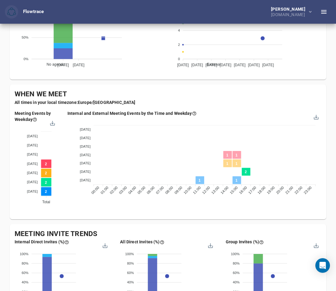
scroll to position [294, 0]
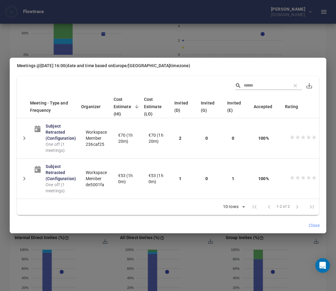
click at [332, 64] on div "Meetings @ [DATE] 16:00 (date and time based on [GEOGRAPHIC_DATA]/[GEOGRAPHIC_D…" at bounding box center [168, 145] width 336 height 291
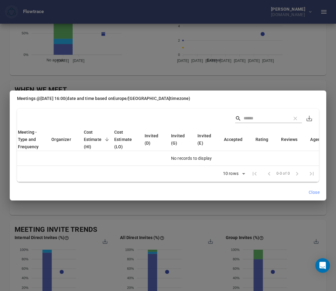
click at [234, 58] on div "Meetings @ [DATE] 16:00 (date and time based on [GEOGRAPHIC_DATA]/[GEOGRAPHIC_D…" at bounding box center [168, 145] width 336 height 291
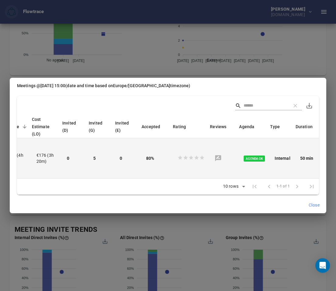
scroll to position [0, 0]
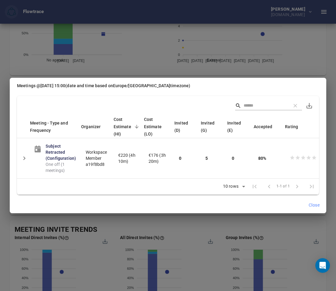
click at [330, 91] on div "Meetings @ [DATE] 15:00 (date and time based on [GEOGRAPHIC_DATA]/[GEOGRAPHIC_D…" at bounding box center [168, 145] width 336 height 291
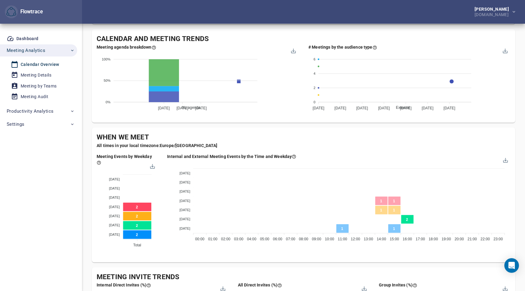
scroll to position [302, 0]
